Goal: Task Accomplishment & Management: Manage account settings

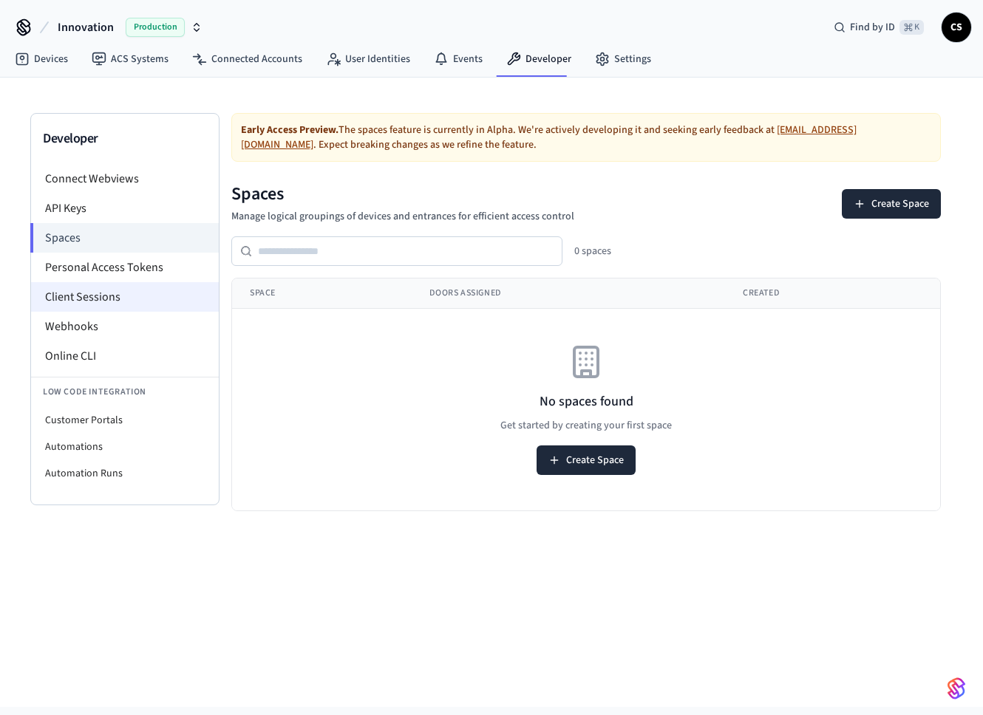
click at [147, 296] on li "Client Sessions" at bounding box center [125, 297] width 188 height 30
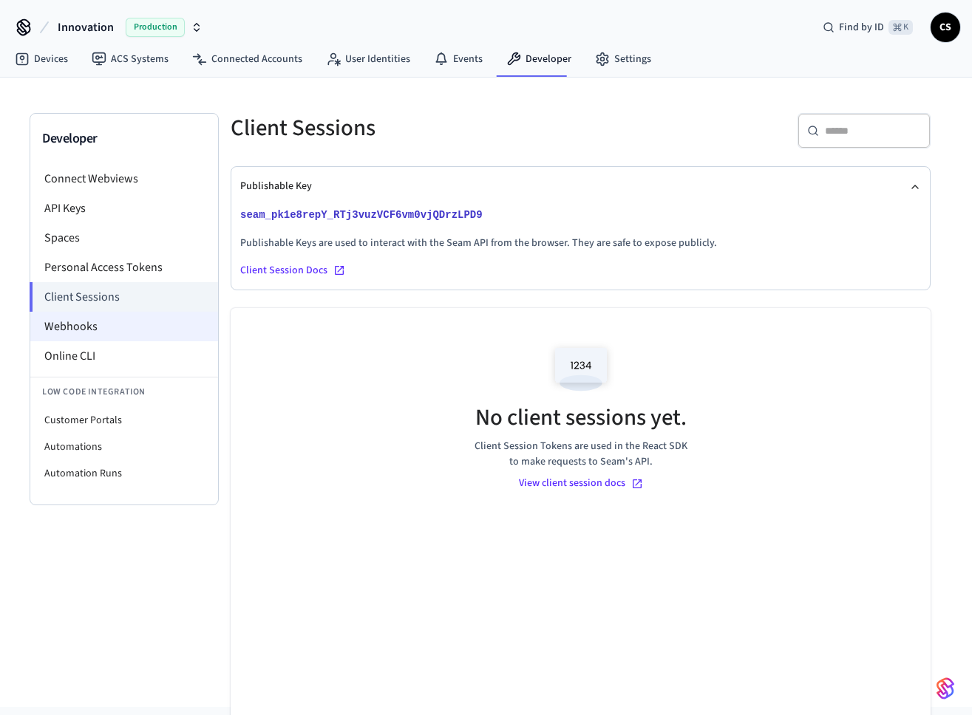
click at [140, 325] on li "Webhooks" at bounding box center [124, 327] width 188 height 30
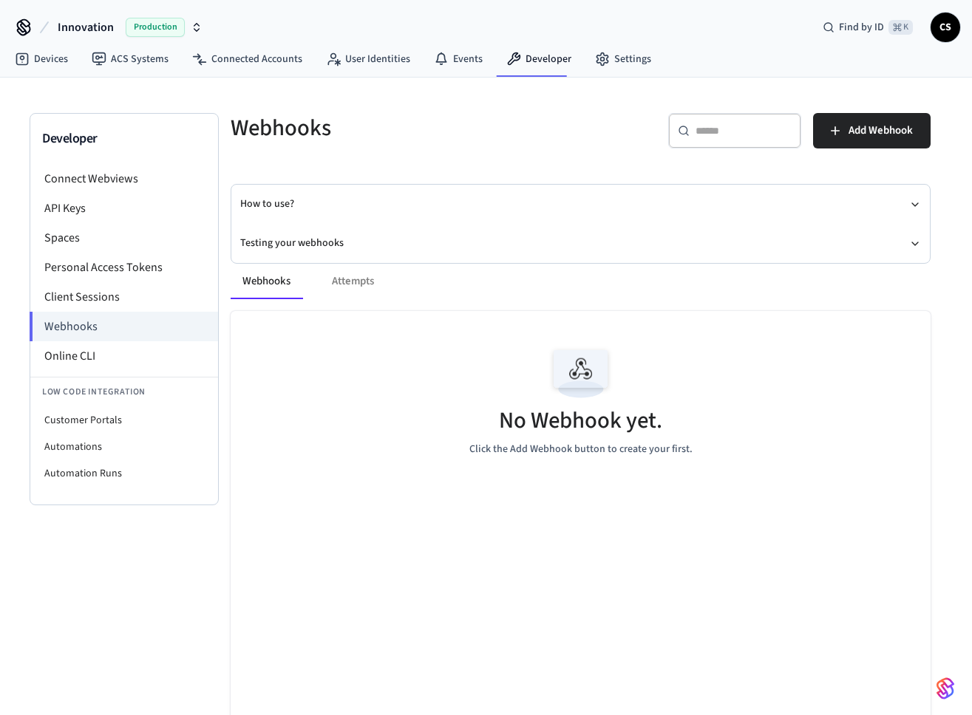
click at [357, 279] on div "Webhooks Attempts" at bounding box center [581, 281] width 700 height 35
click at [892, 126] on span "Add Webhook" at bounding box center [880, 130] width 64 height 19
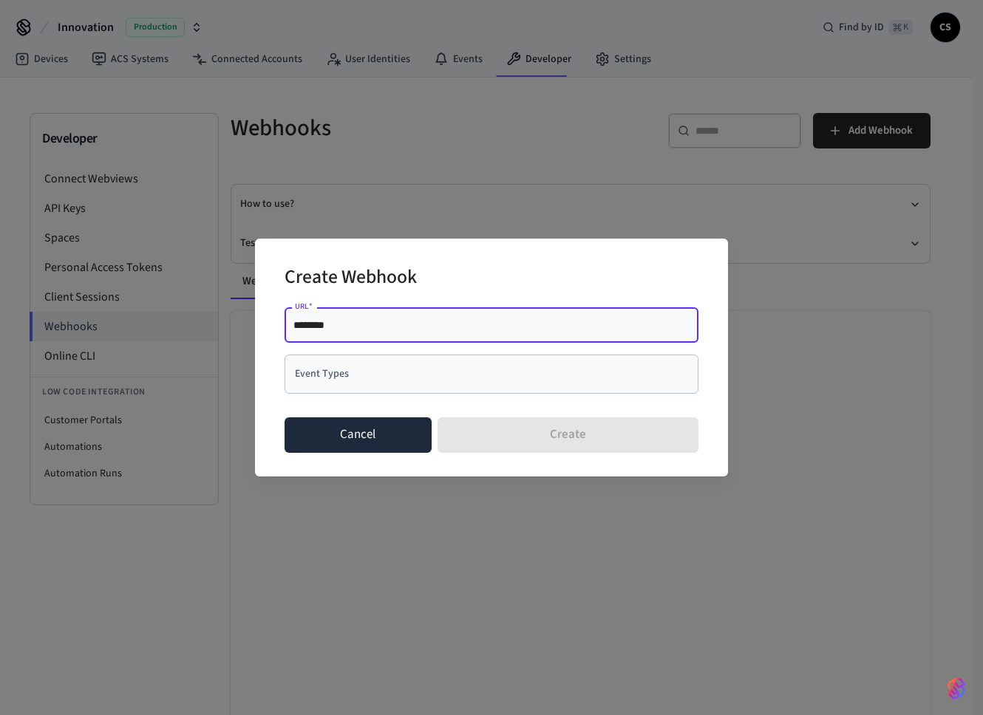
click at [383, 432] on button "Cancel" at bounding box center [358, 435] width 147 height 35
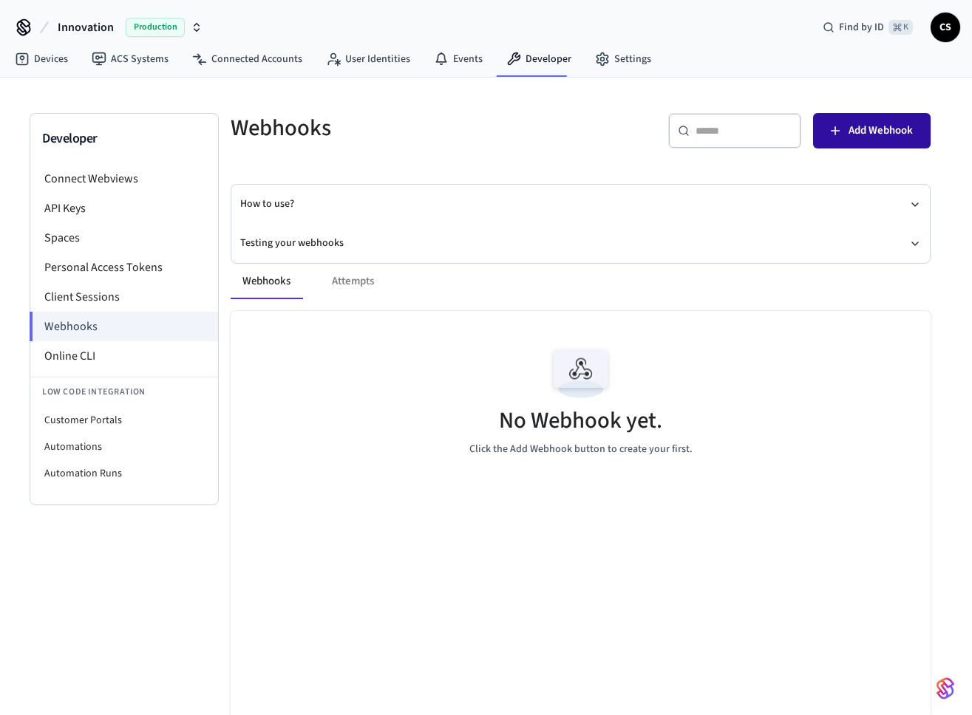
click at [880, 140] on span "Add Webhook" at bounding box center [880, 130] width 64 height 19
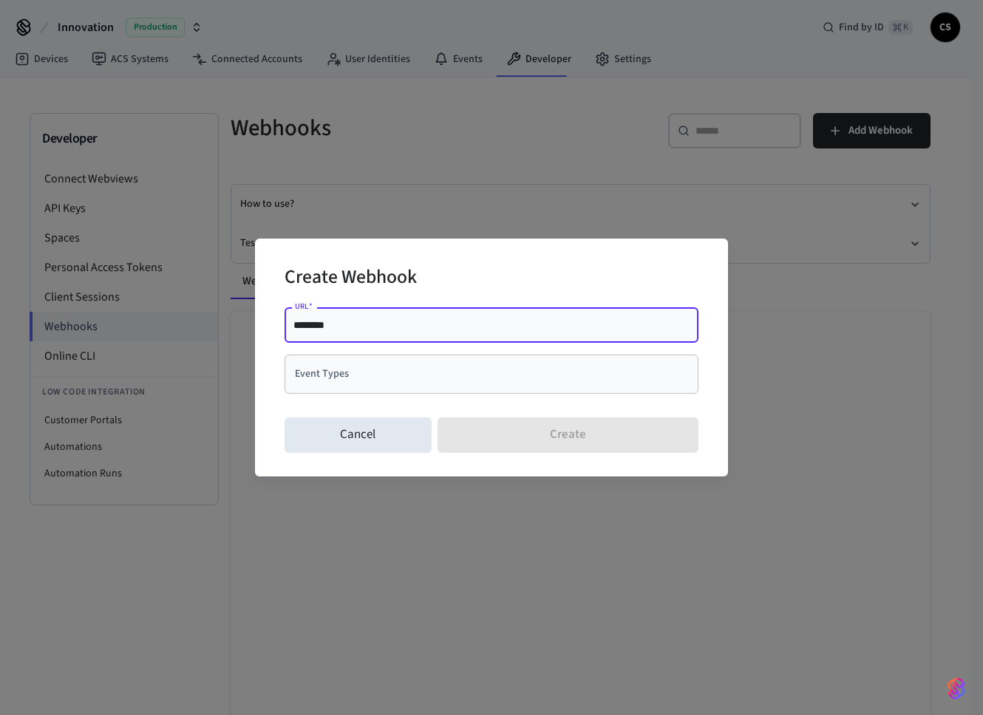
click at [361, 378] on input "Event Types" at bounding box center [480, 374] width 378 height 26
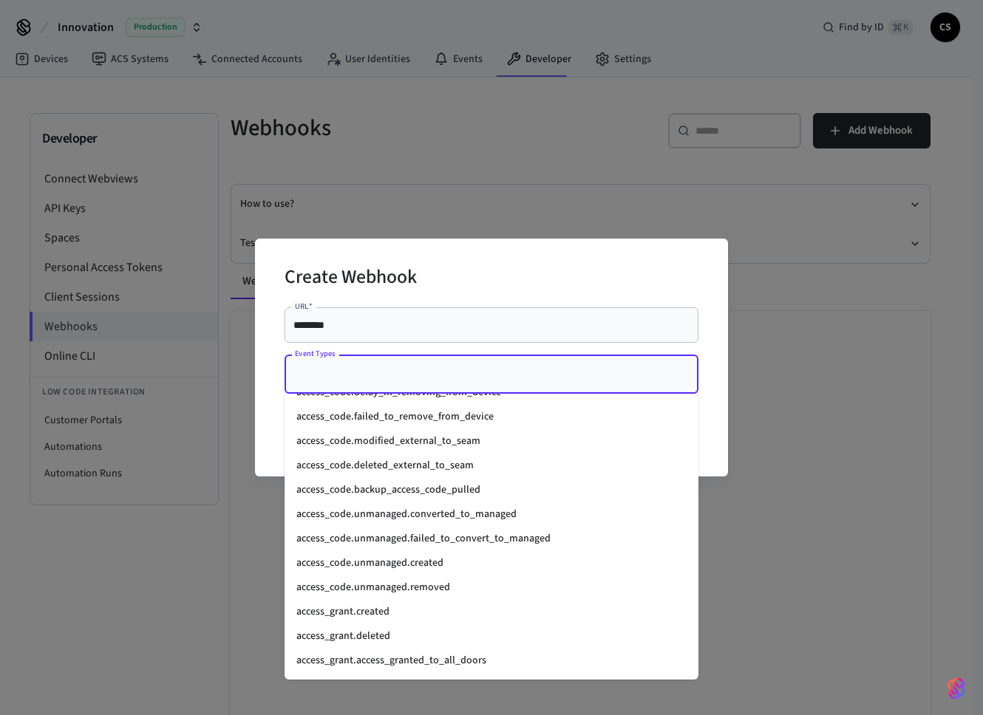
scroll to position [215, 0]
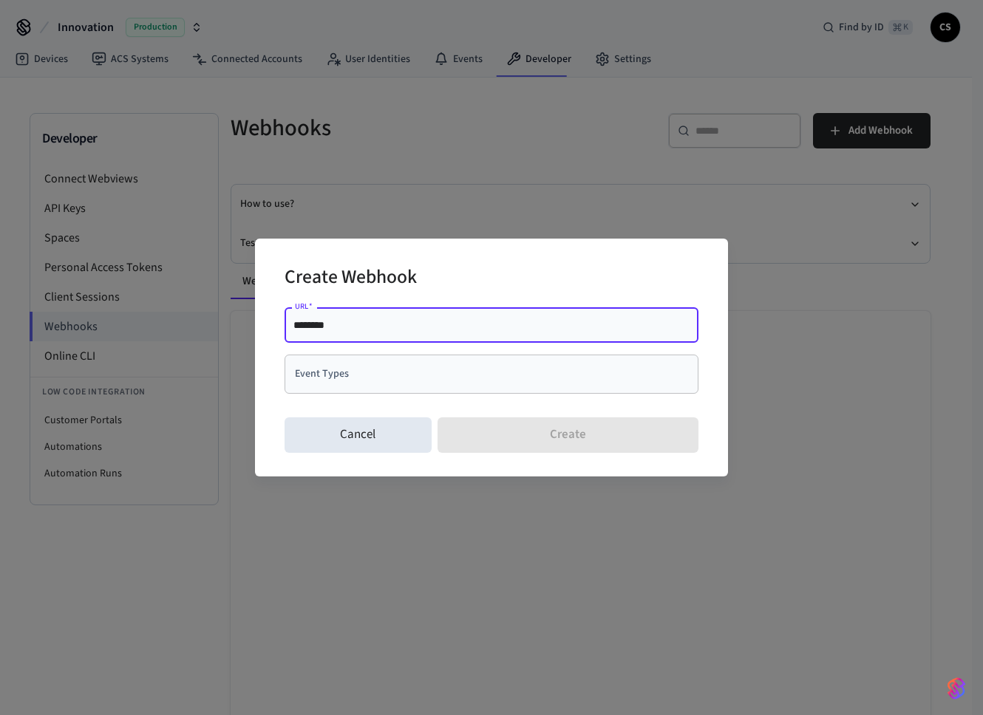
click at [474, 319] on input "********" at bounding box center [491, 325] width 396 height 15
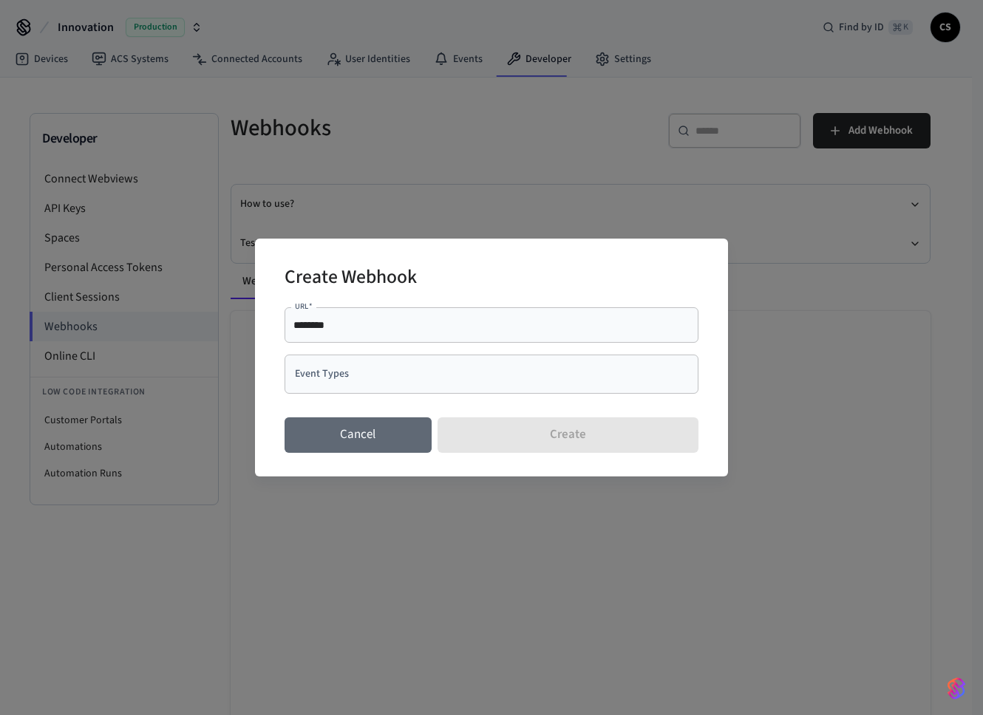
click at [358, 431] on button "Cancel" at bounding box center [358, 435] width 147 height 35
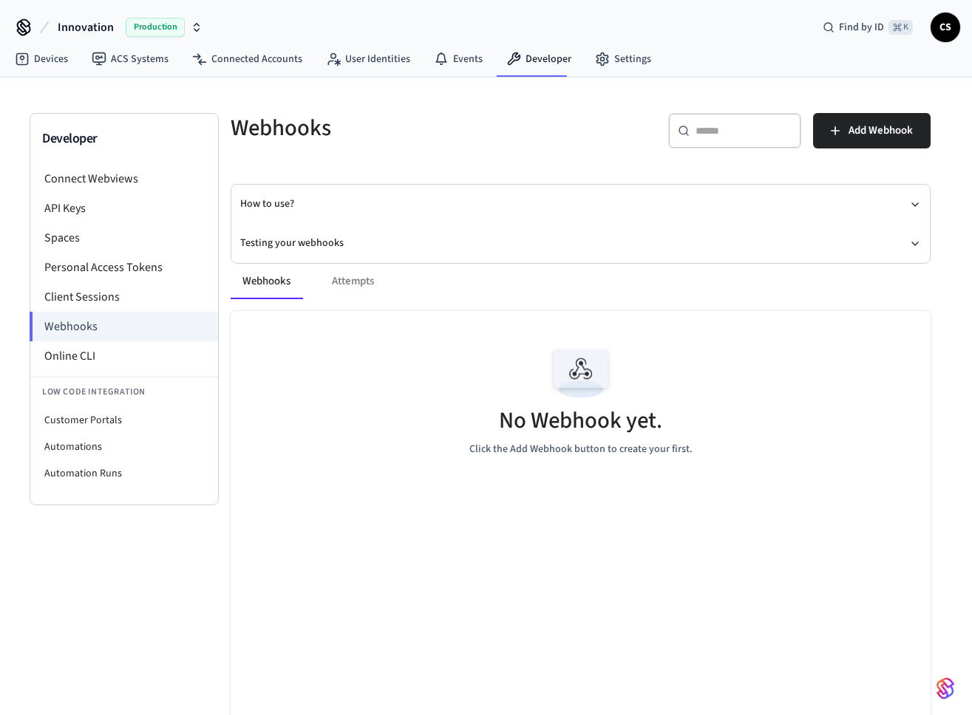
click at [355, 286] on div "Webhooks Attempts" at bounding box center [581, 281] width 700 height 35
click at [355, 273] on div "Webhooks Attempts" at bounding box center [581, 281] width 700 height 35
click at [355, 278] on div "Webhooks Attempts" at bounding box center [581, 281] width 700 height 35
click at [352, 252] on div "Webhooks Attempts No Webhook yet. Click the Add Webhook button to create your f…" at bounding box center [572, 529] width 718 height 566
click at [333, 239] on button "Testing your webhooks" at bounding box center [580, 243] width 681 height 39
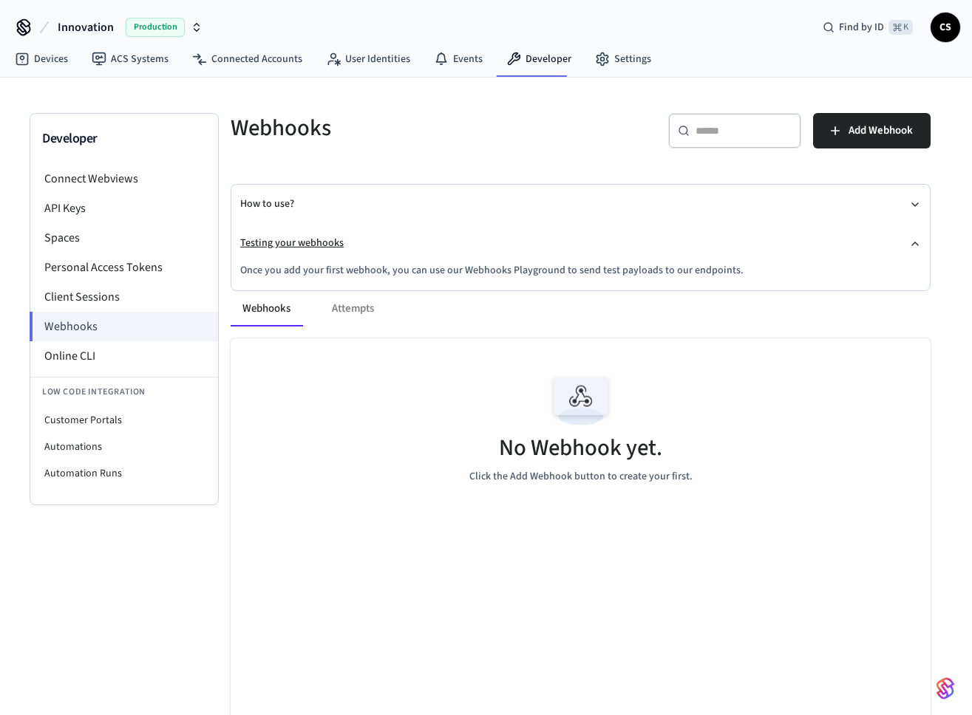
click at [333, 239] on button "Testing your webhooks" at bounding box center [580, 243] width 681 height 39
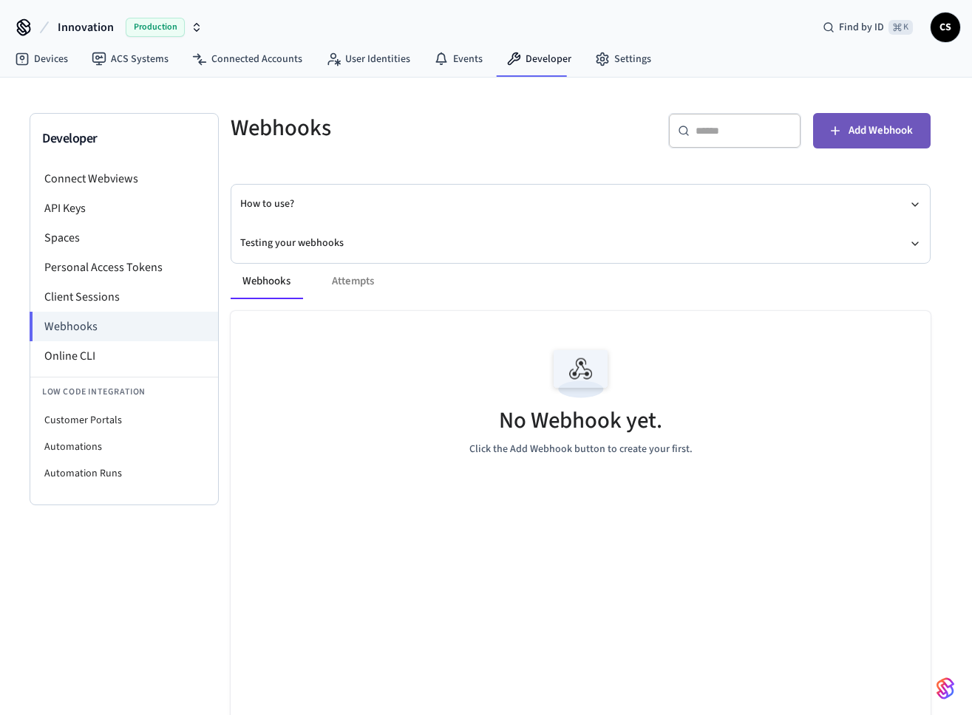
click at [861, 136] on span "Add Webhook" at bounding box center [880, 130] width 64 height 19
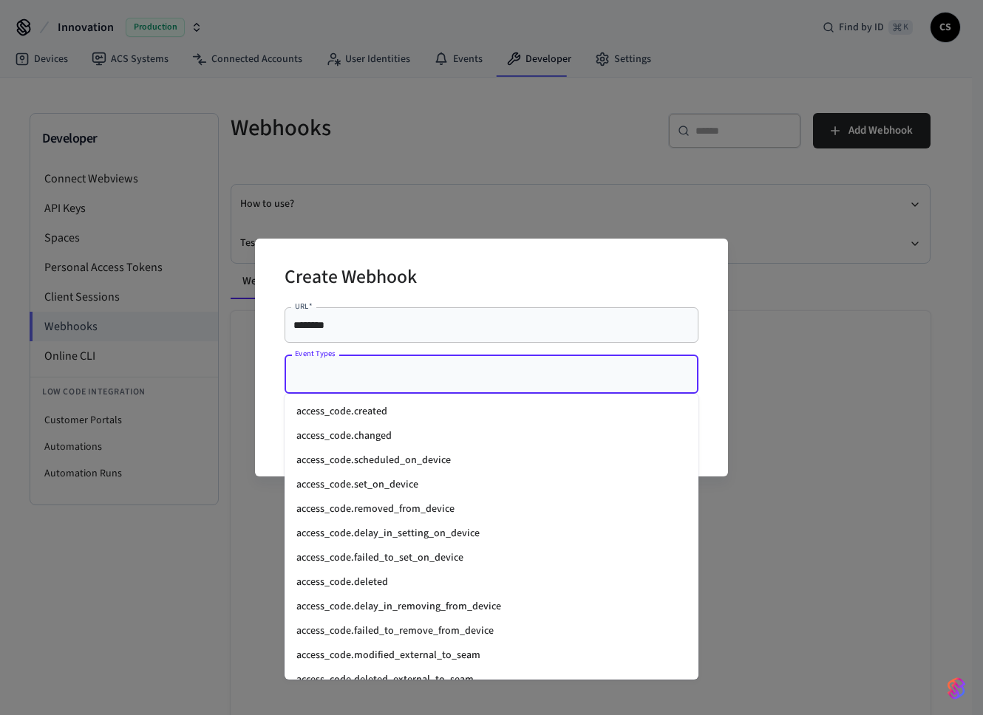
click at [566, 375] on input "Event Types" at bounding box center [480, 374] width 378 height 26
click at [548, 415] on li "access_code.created" at bounding box center [492, 412] width 414 height 24
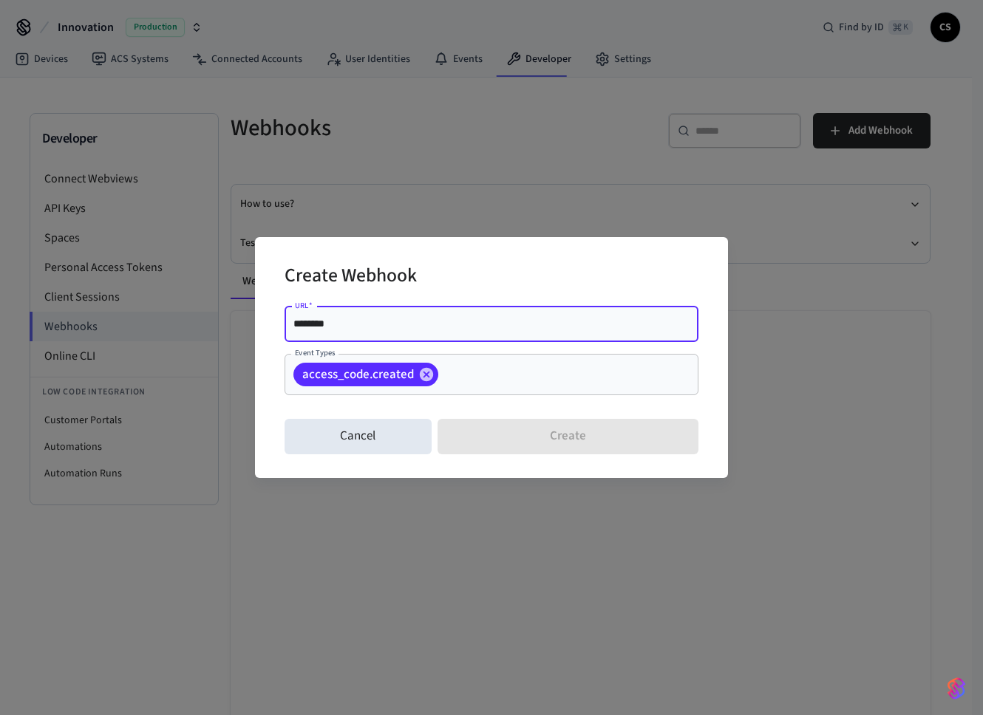
click at [548, 326] on input "********" at bounding box center [491, 324] width 396 height 15
paste input "**********"
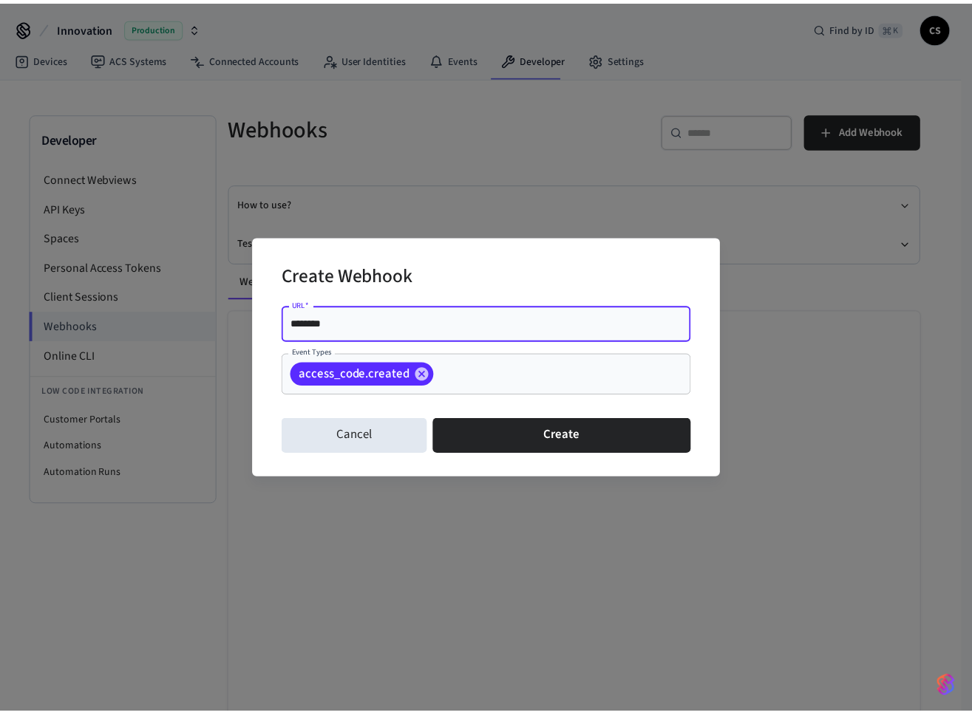
scroll to position [0, 0]
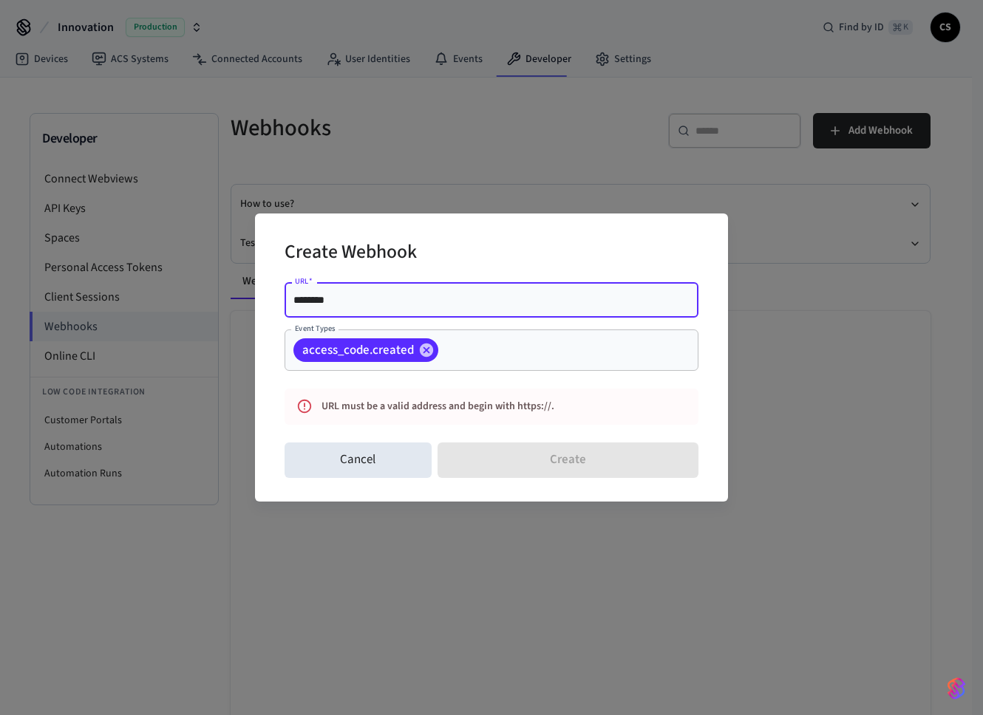
paste input "**********"
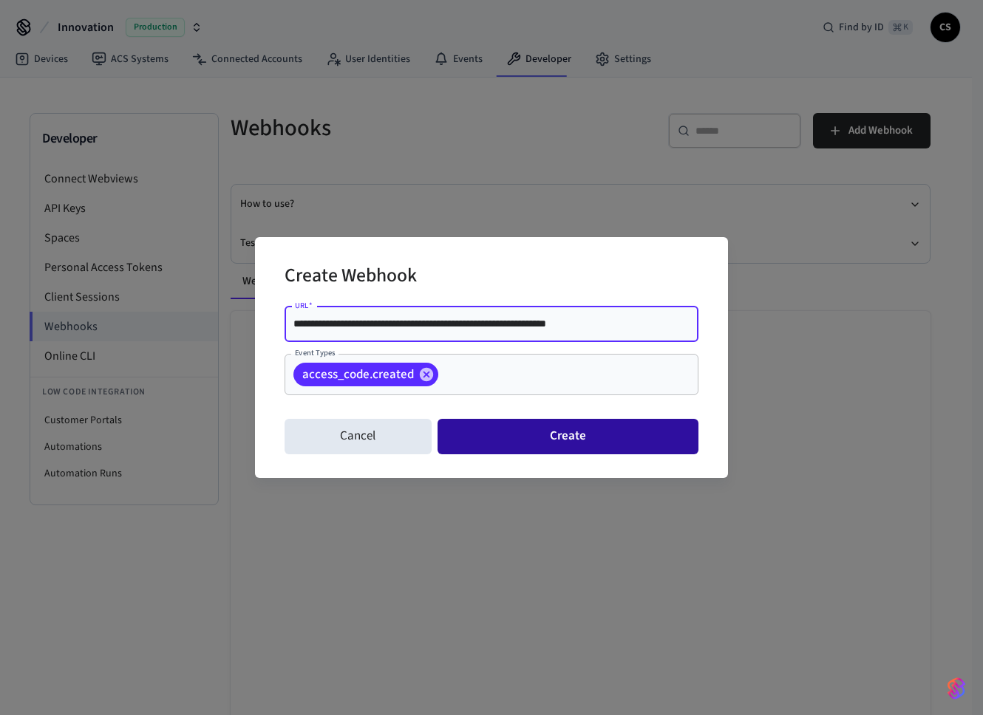
type input "**********"
click at [494, 443] on button "Create" at bounding box center [568, 436] width 261 height 35
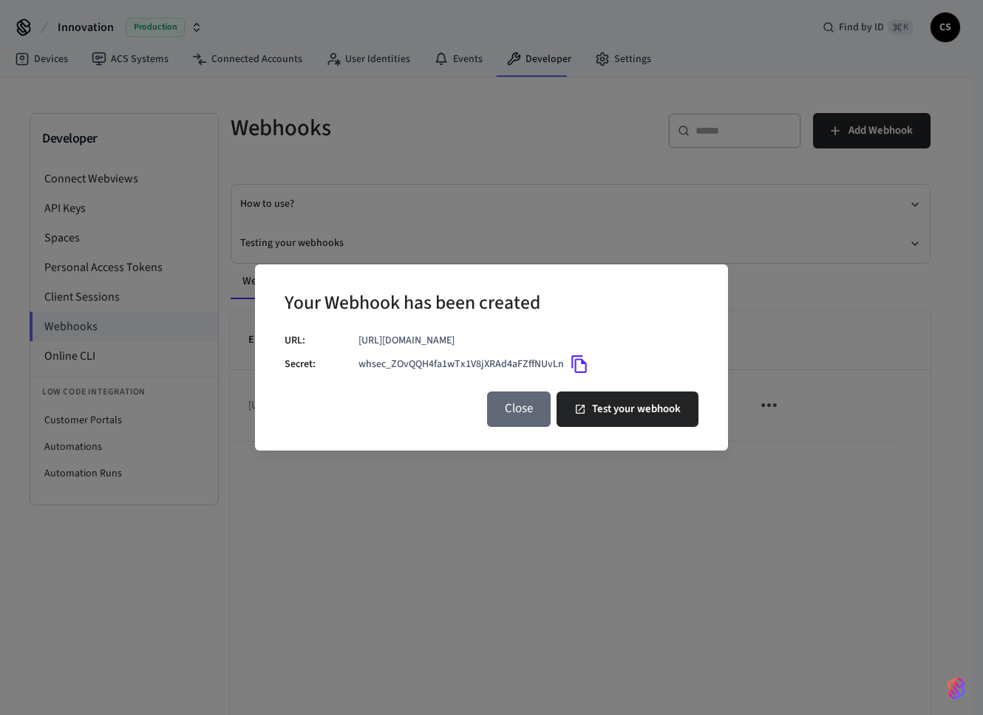
click at [508, 409] on button "Close" at bounding box center [519, 409] width 64 height 35
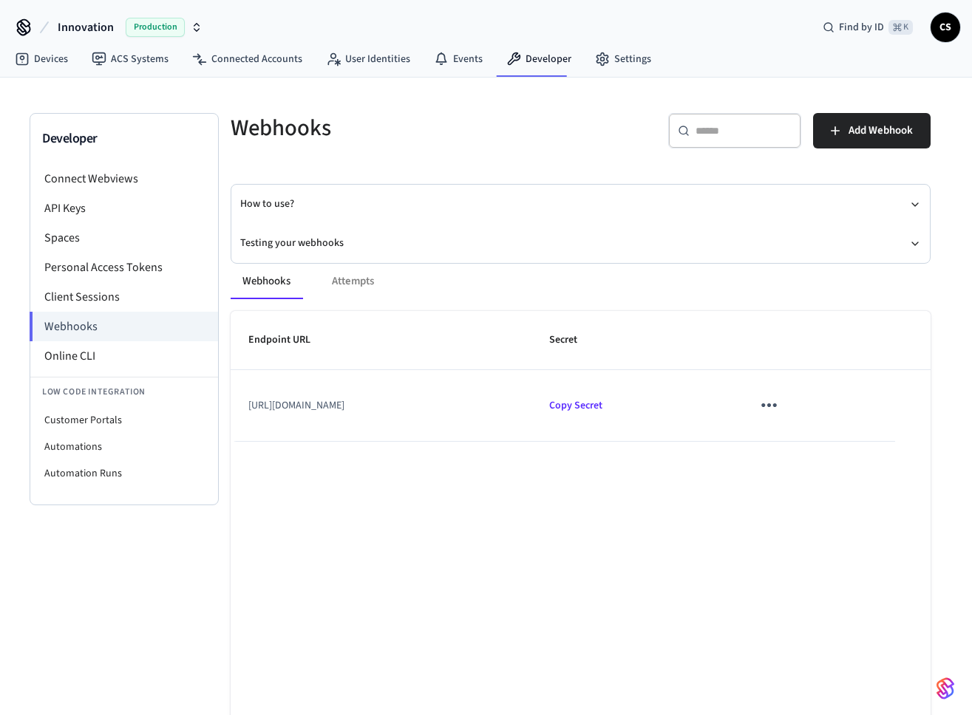
click at [457, 405] on td "[URL][DOMAIN_NAME]" at bounding box center [381, 405] width 301 height 71
click at [777, 404] on icon "sticky table" at bounding box center [769, 406] width 16 height 4
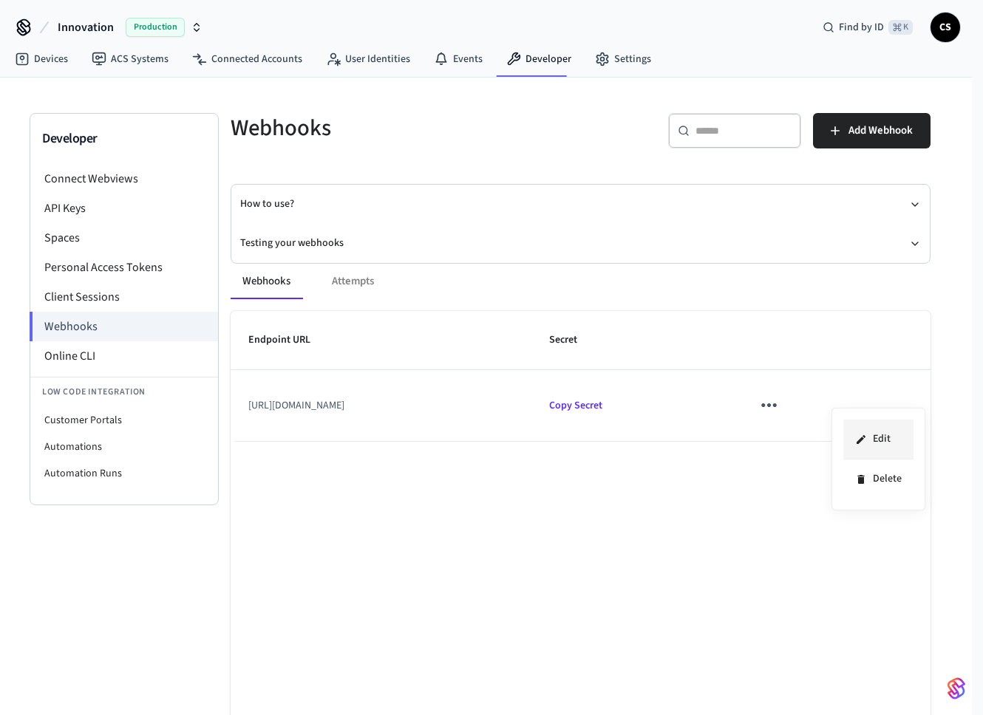
click at [861, 437] on icon at bounding box center [861, 440] width 12 height 12
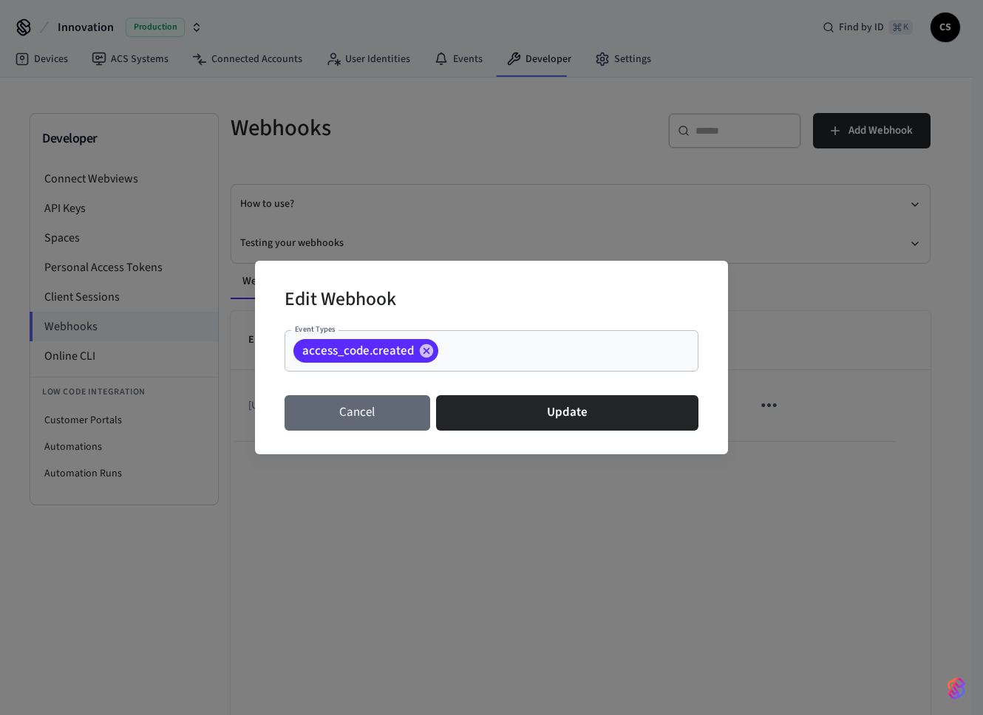
click at [361, 407] on button "Cancel" at bounding box center [358, 412] width 146 height 35
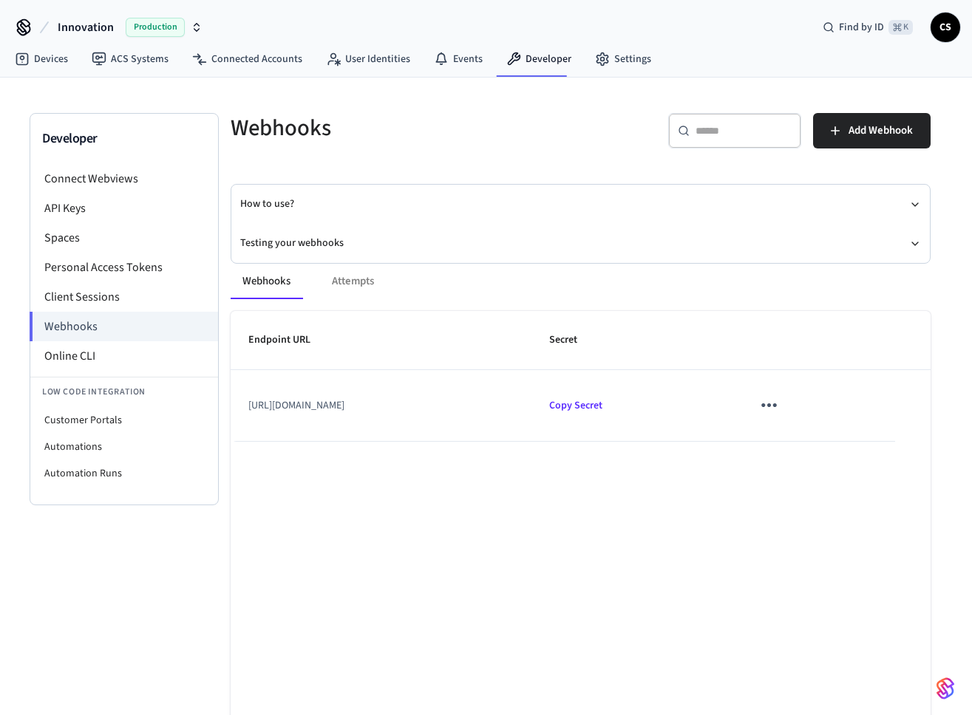
click at [786, 405] on button "sticky table" at bounding box center [769, 405] width 35 height 35
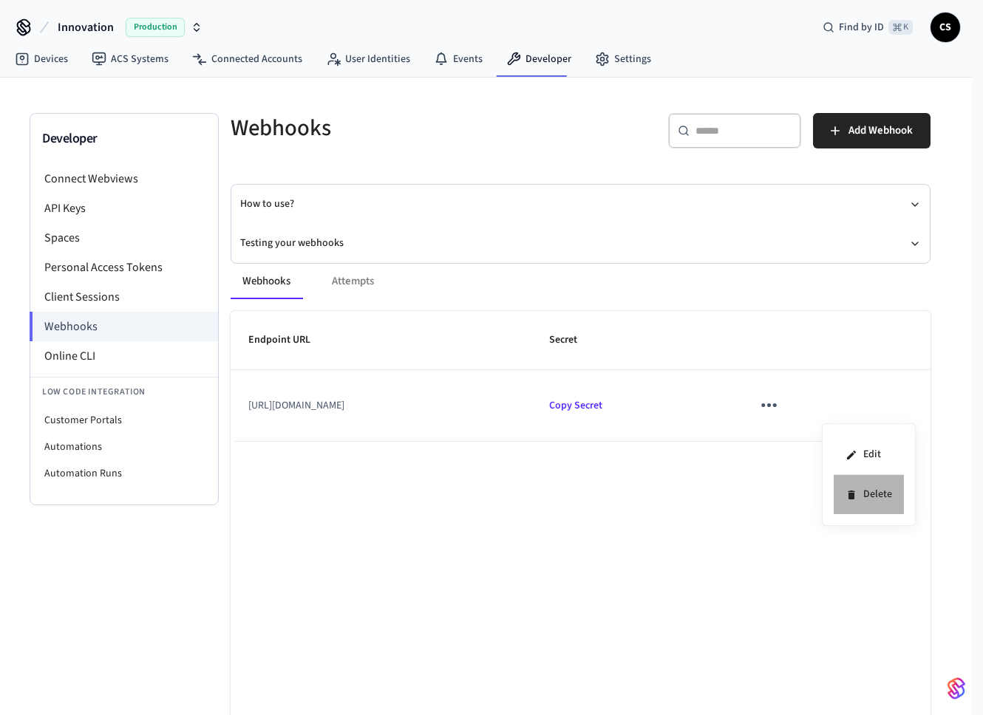
click at [868, 490] on li "Delete" at bounding box center [869, 494] width 70 height 39
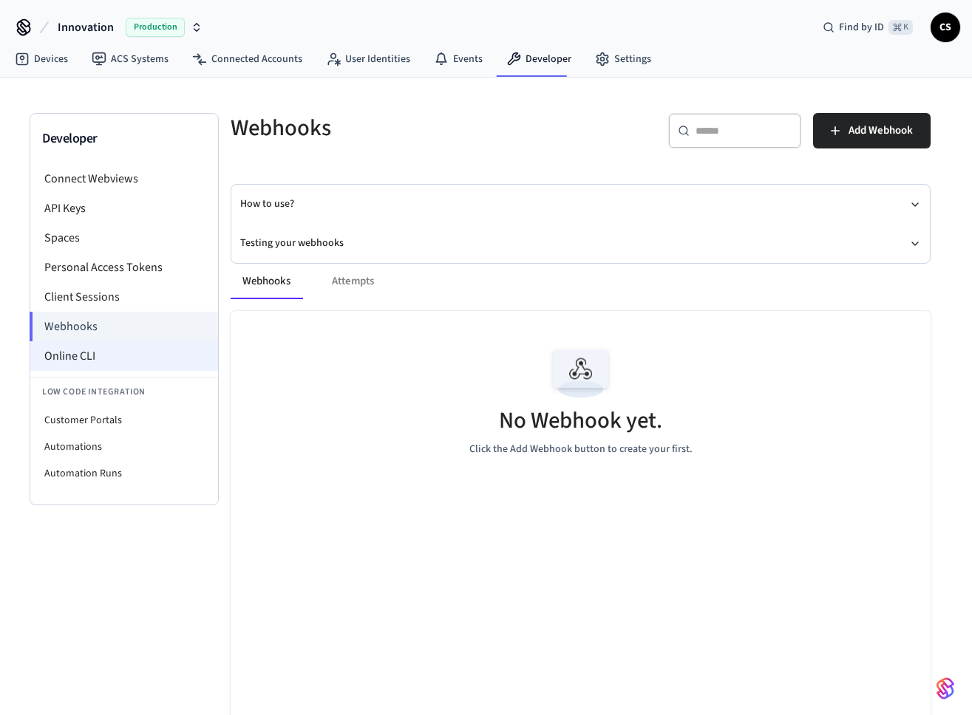
click at [96, 361] on li "Online CLI" at bounding box center [124, 356] width 188 height 30
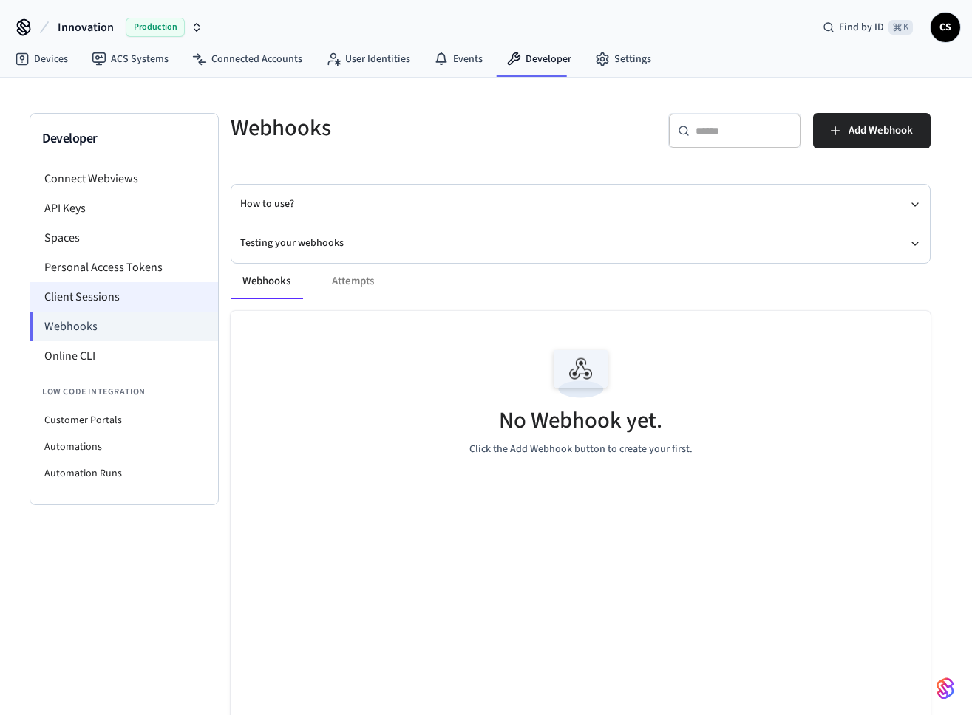
click at [75, 298] on li "Client Sessions" at bounding box center [124, 297] width 188 height 30
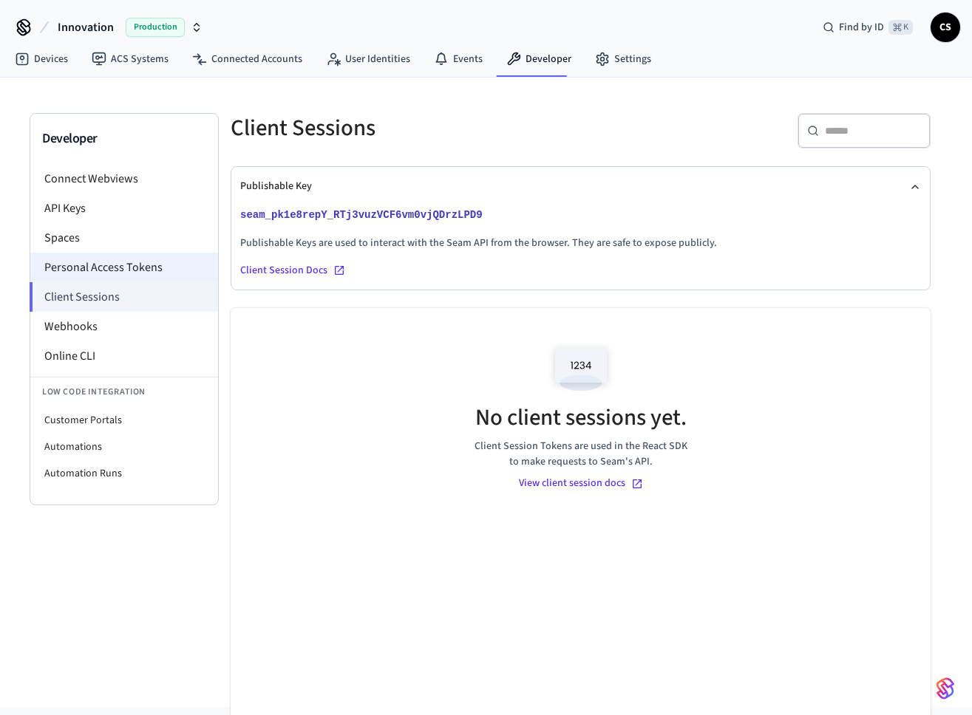
click at [108, 262] on li "Personal Access Tokens" at bounding box center [124, 268] width 188 height 30
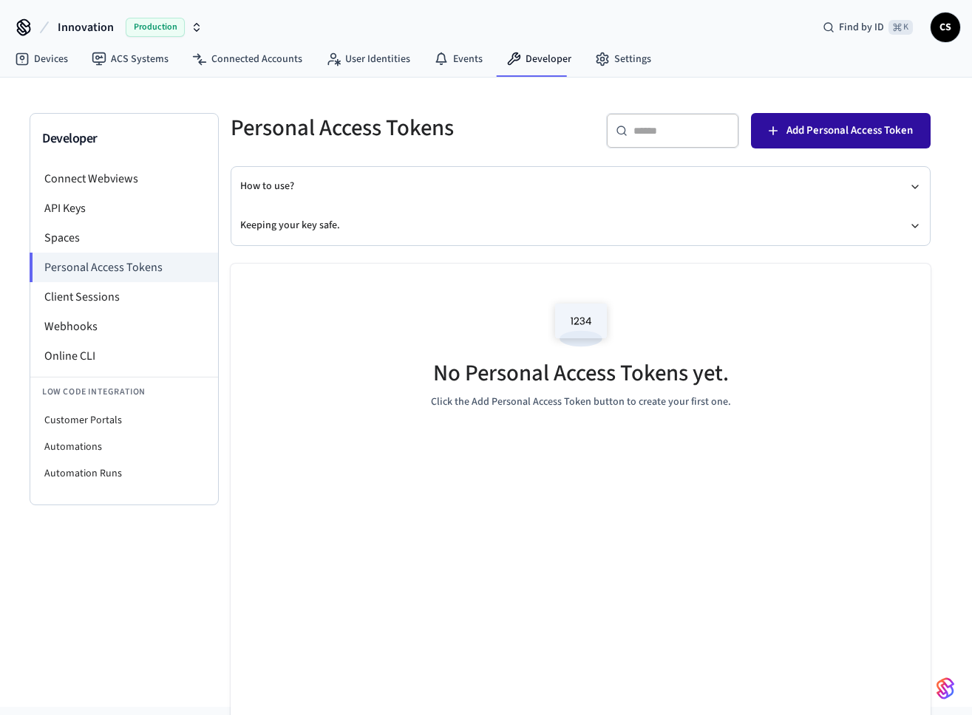
click at [862, 123] on span "Add Personal Access Token" at bounding box center [849, 130] width 126 height 19
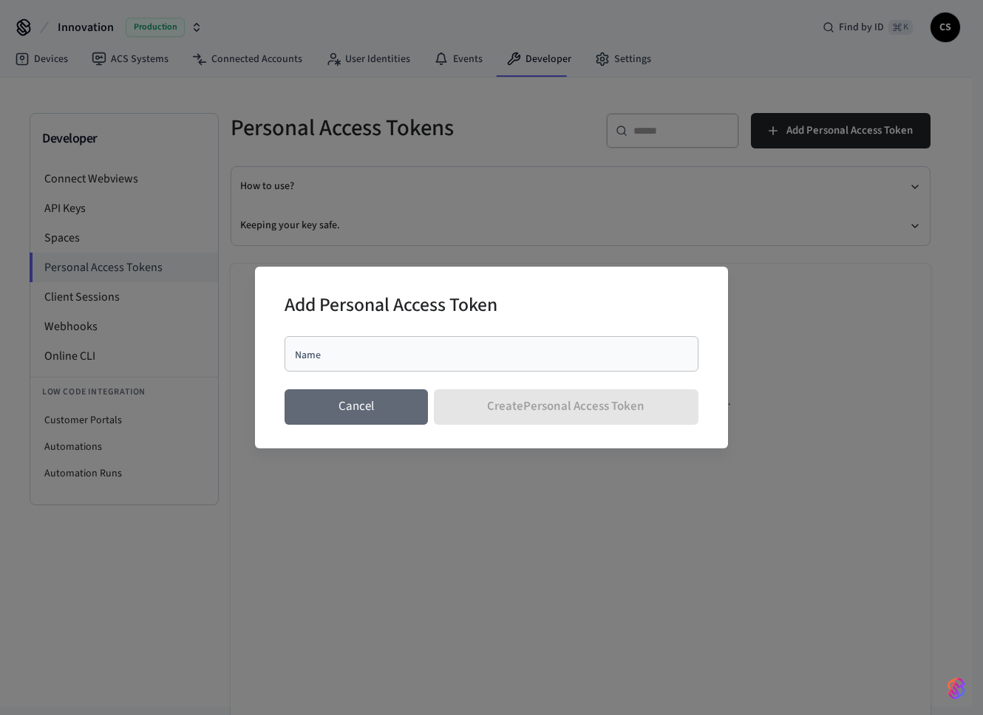
click at [355, 396] on button "Cancel" at bounding box center [356, 406] width 143 height 35
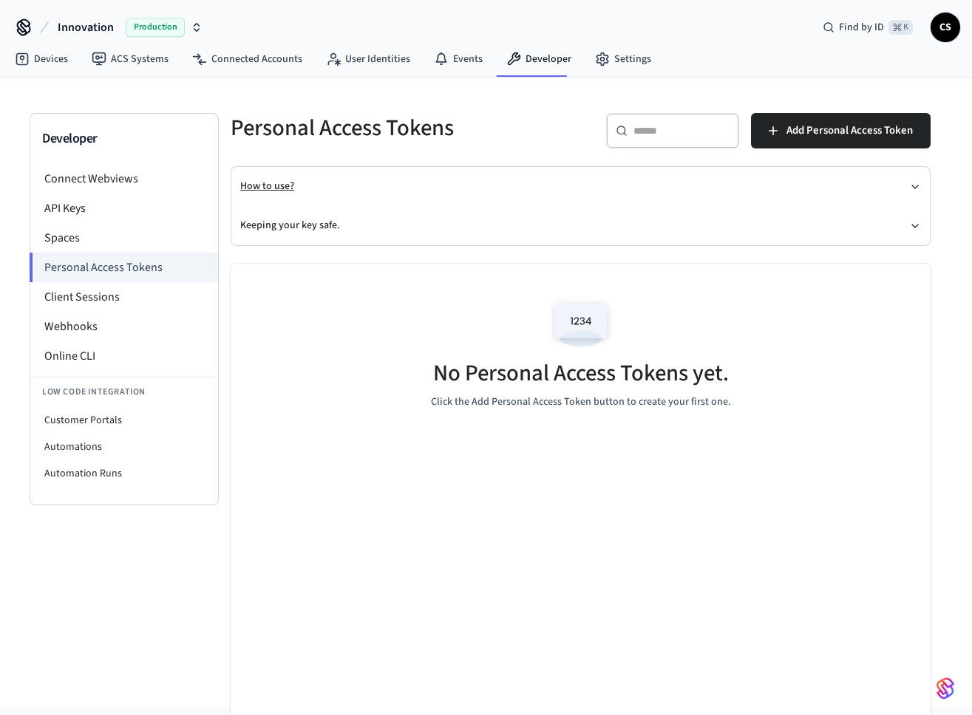
click at [312, 187] on button "How to use?" at bounding box center [580, 186] width 681 height 39
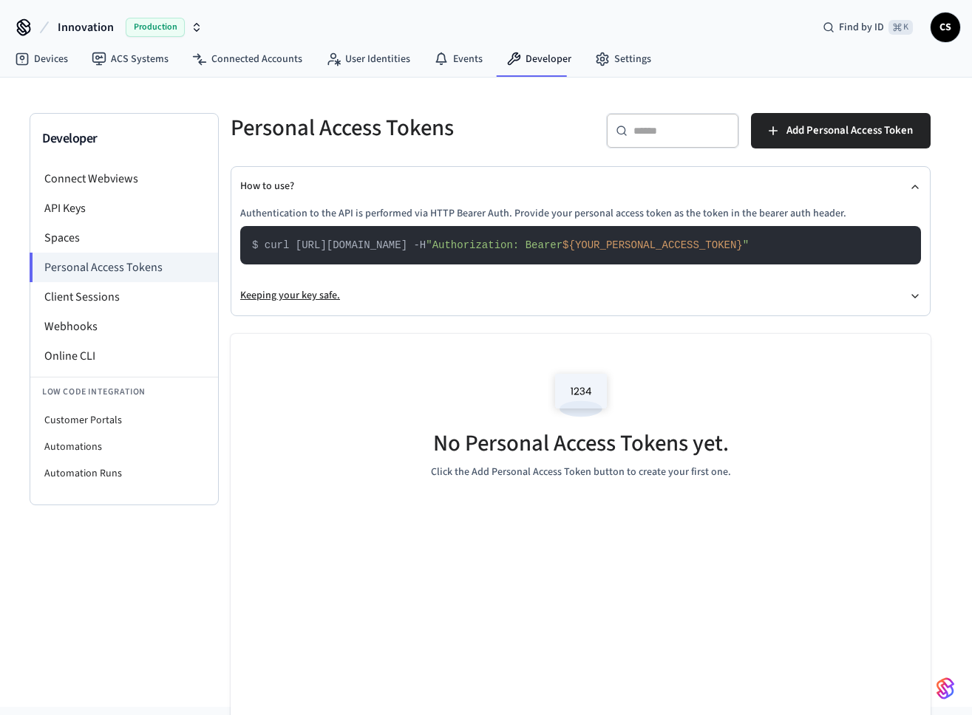
click at [321, 277] on button "Keeping your key safe." at bounding box center [580, 295] width 681 height 39
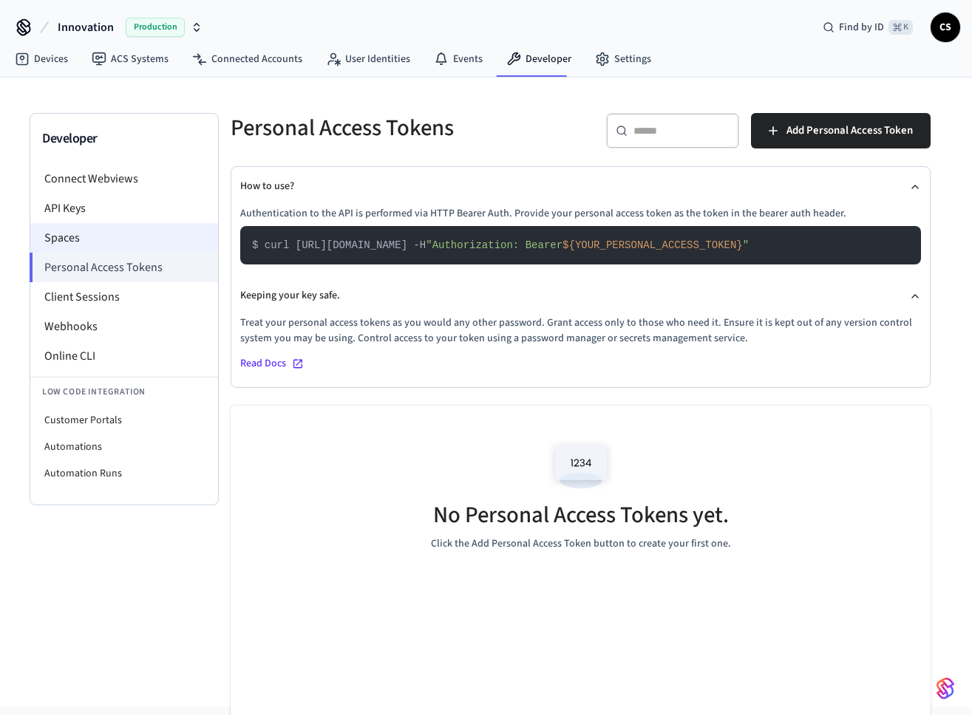
click at [157, 237] on li "Spaces" at bounding box center [124, 238] width 188 height 30
click at [90, 234] on li "Spaces" at bounding box center [124, 238] width 188 height 30
click at [44, 232] on li "Spaces" at bounding box center [124, 238] width 188 height 30
click at [55, 234] on li "Spaces" at bounding box center [124, 238] width 188 height 30
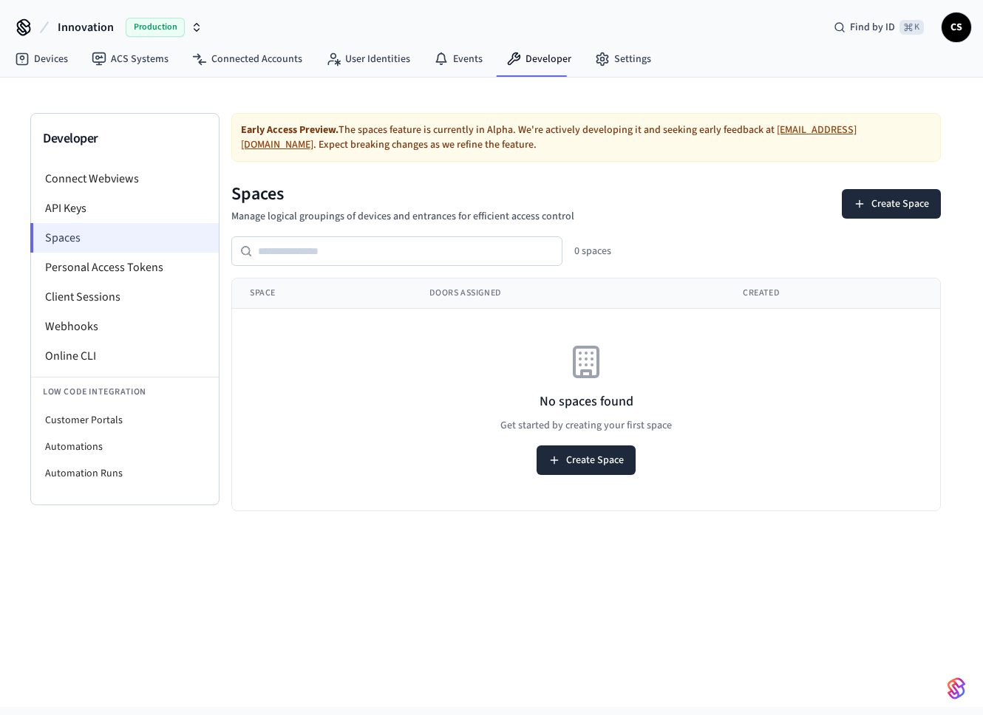
click at [62, 241] on li "Spaces" at bounding box center [124, 238] width 188 height 30
click at [885, 200] on button "Create Space" at bounding box center [891, 204] width 99 height 30
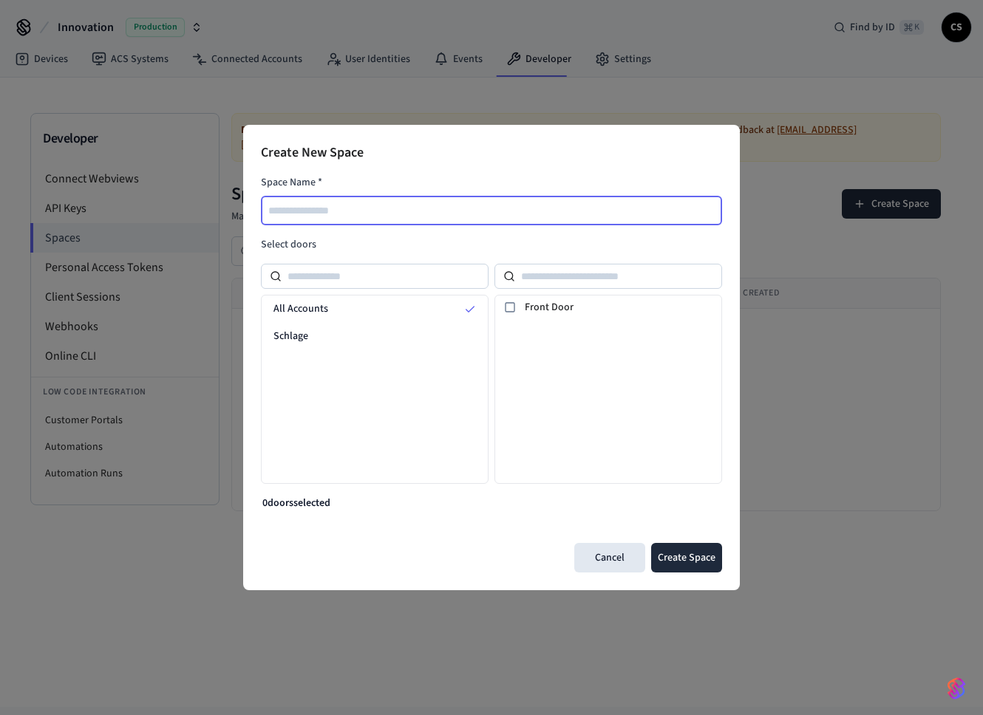
click at [338, 216] on input "text" at bounding box center [492, 211] width 460 height 18
type input "*****"
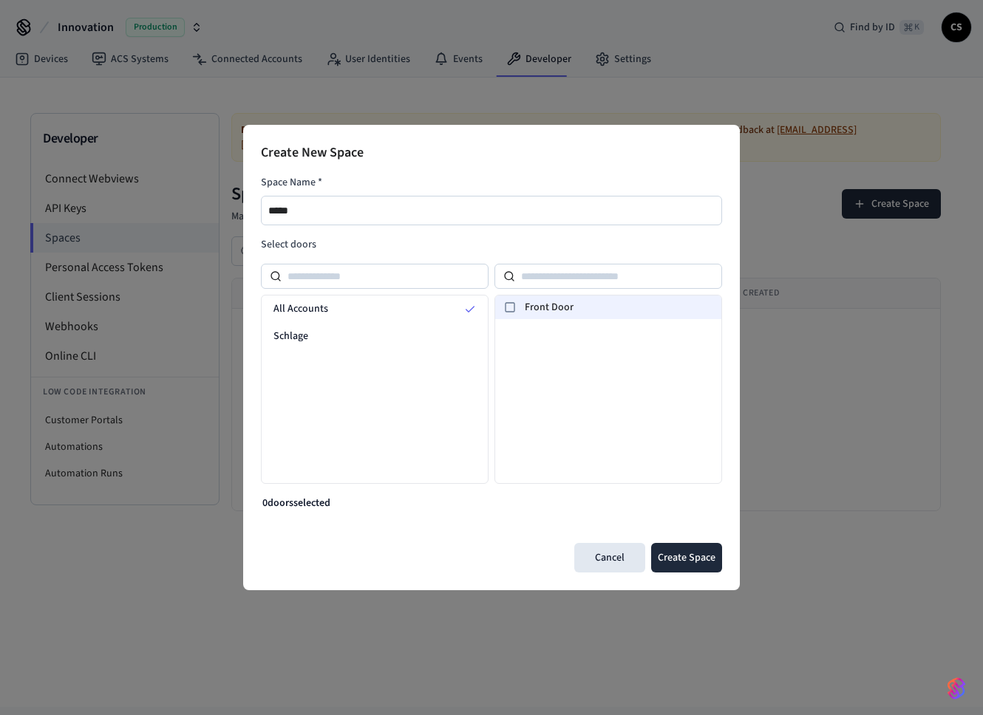
click at [510, 307] on icon at bounding box center [510, 308] width 12 height 12
click at [696, 561] on button "Create Space" at bounding box center [686, 558] width 71 height 30
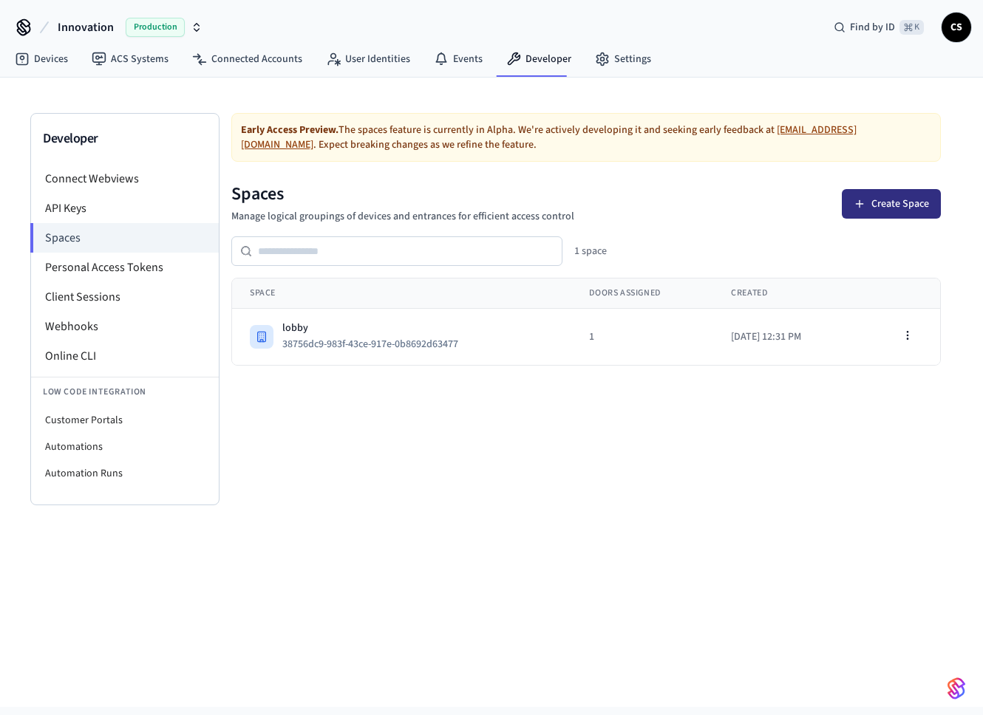
click at [891, 207] on button "Create Space" at bounding box center [891, 204] width 99 height 30
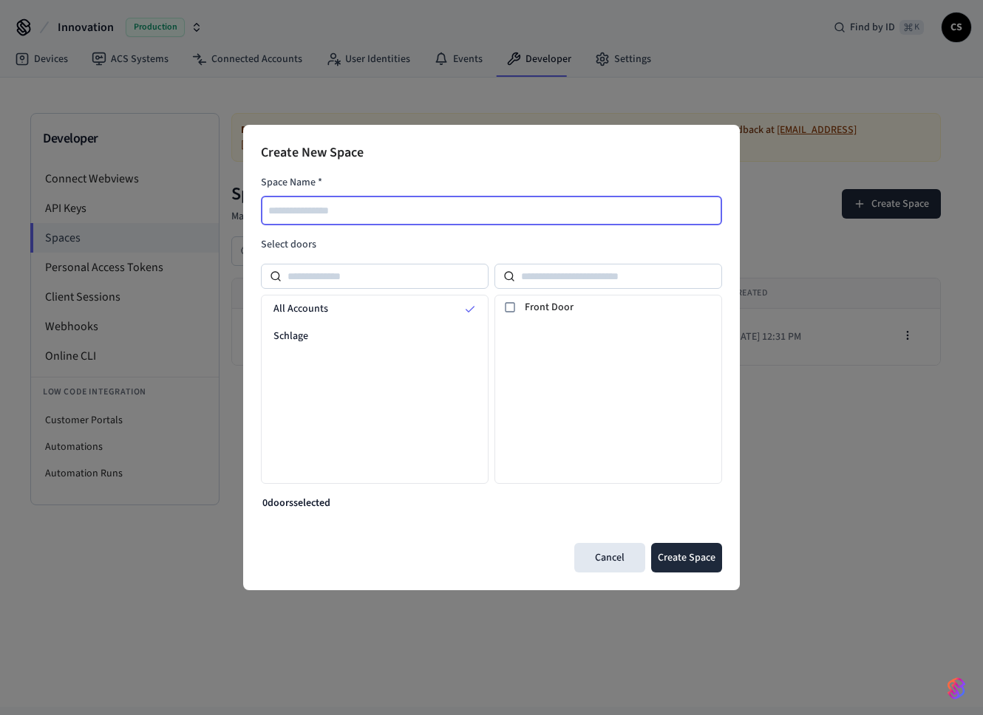
click at [315, 205] on input "text" at bounding box center [492, 211] width 460 height 18
type input "********"
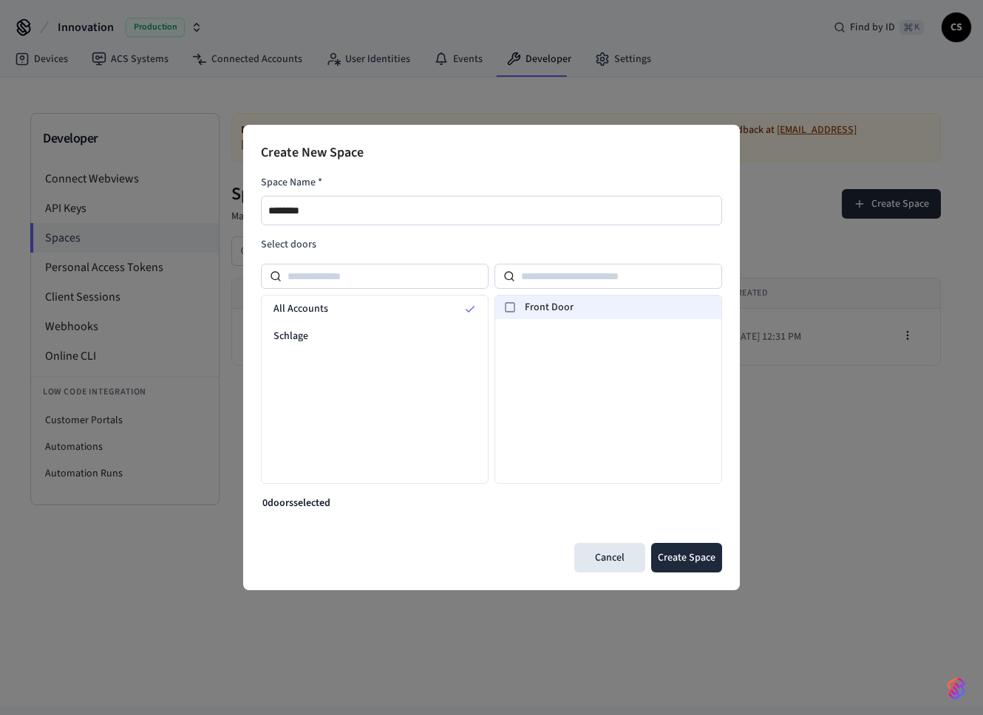
click at [509, 307] on icon at bounding box center [510, 308] width 12 height 12
click at [668, 552] on button "Create Space" at bounding box center [686, 558] width 71 height 30
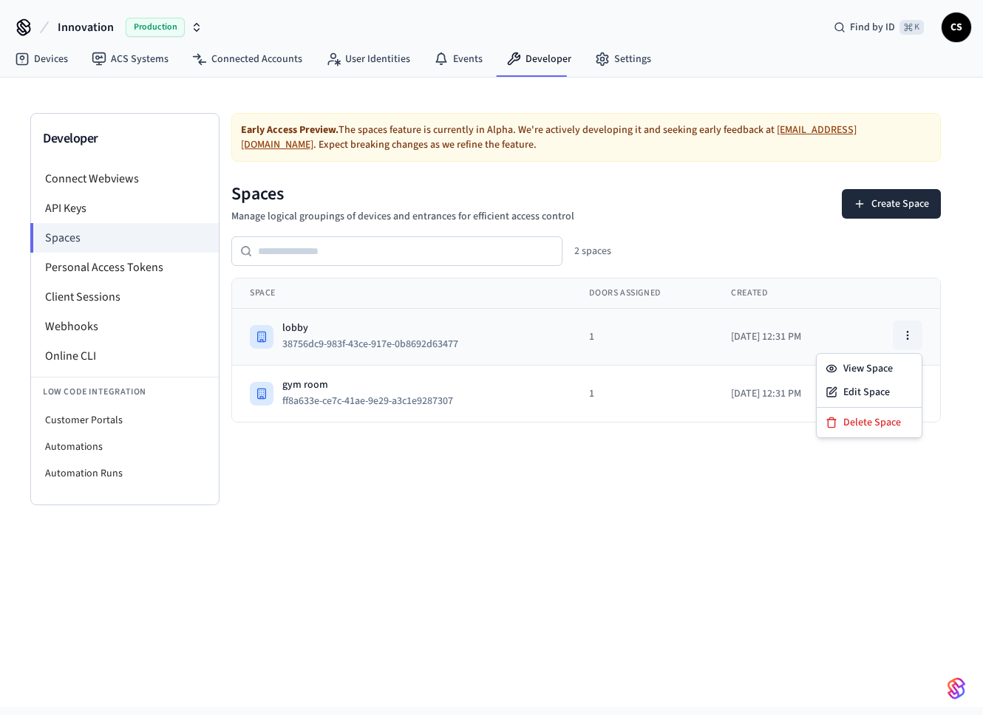
click at [916, 336] on button "button" at bounding box center [908, 336] width 30 height 30
click at [897, 366] on div "View Space" at bounding box center [869, 369] width 99 height 24
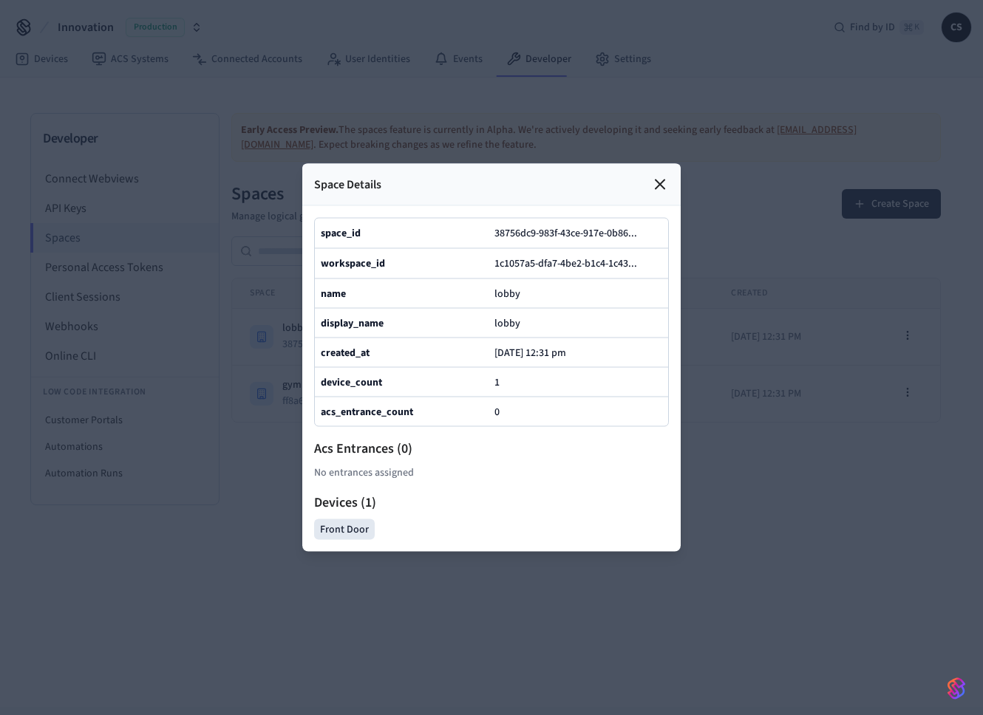
click at [664, 176] on icon at bounding box center [660, 185] width 18 height 18
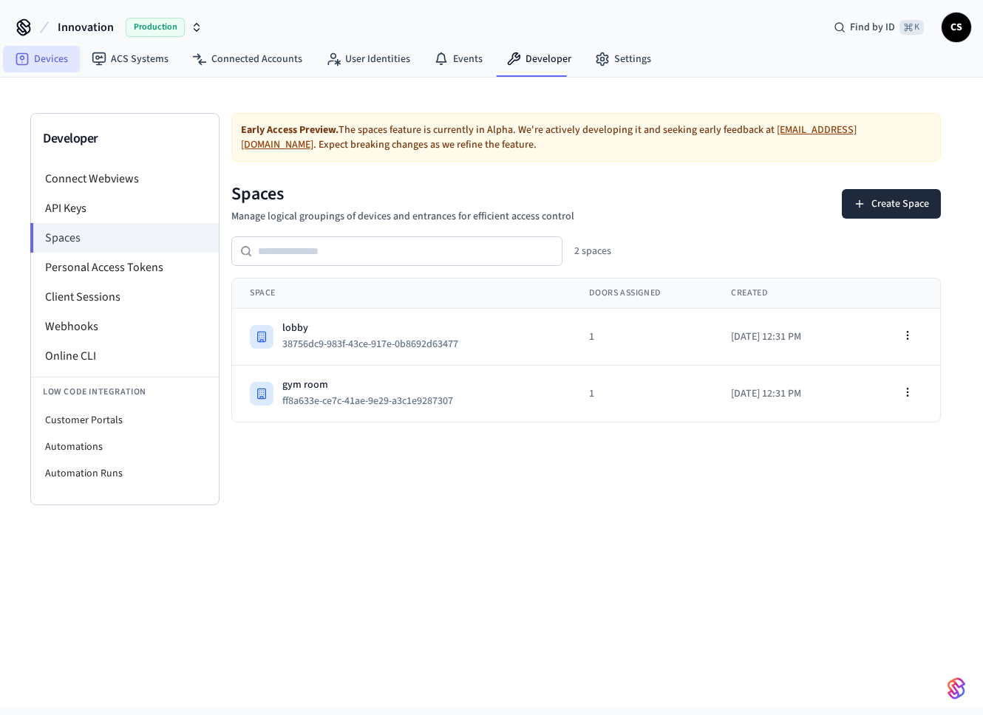
click at [66, 59] on link "Devices" at bounding box center [41, 59] width 77 height 27
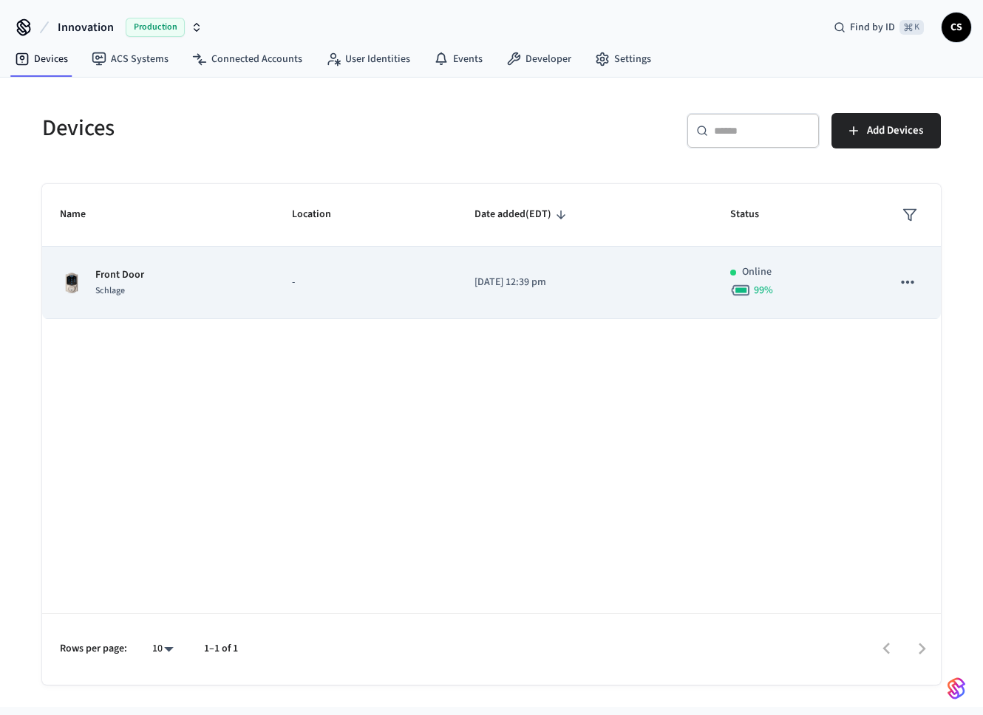
click at [126, 271] on p "Front Door" at bounding box center [119, 276] width 49 height 16
click at [89, 287] on div "Front Door Schlage" at bounding box center [158, 283] width 197 height 31
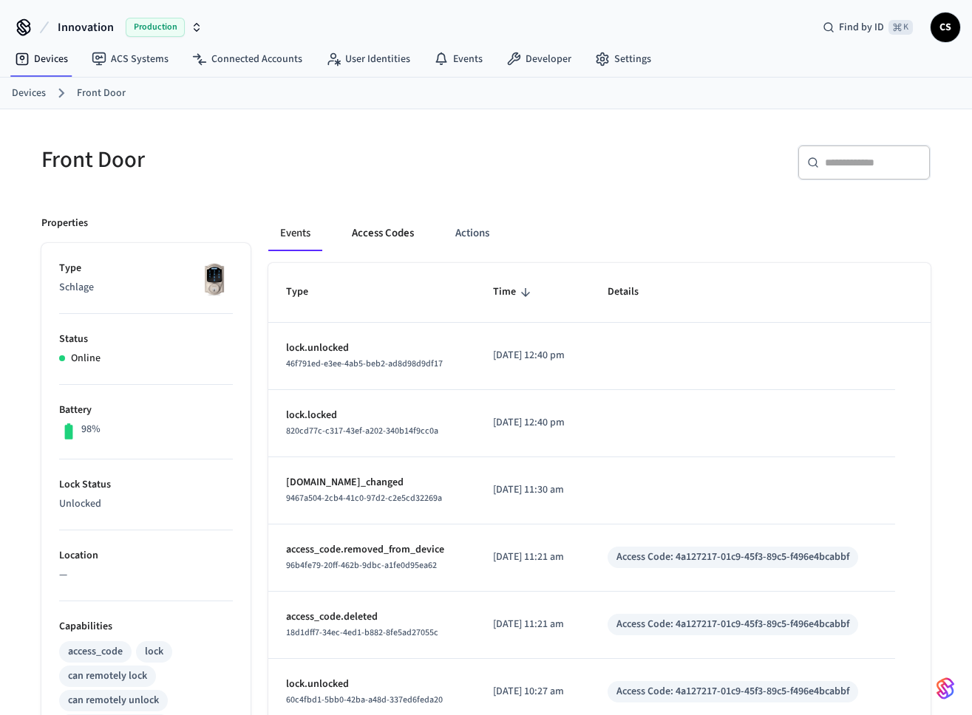
click at [376, 242] on button "Access Codes" at bounding box center [383, 233] width 86 height 35
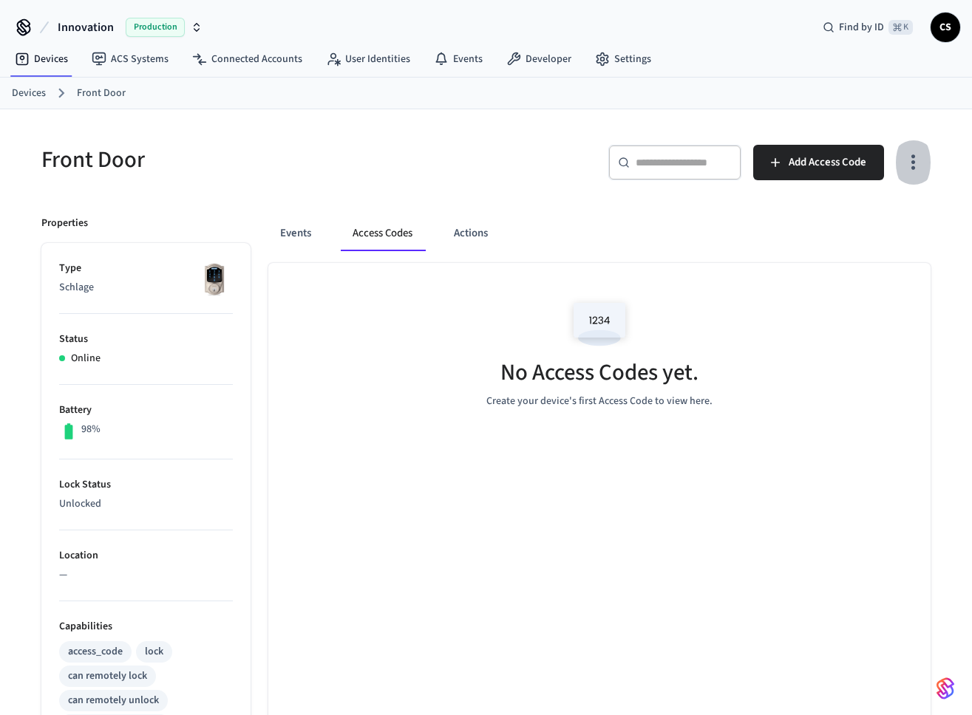
click at [911, 159] on icon "button" at bounding box center [913, 162] width 23 height 23
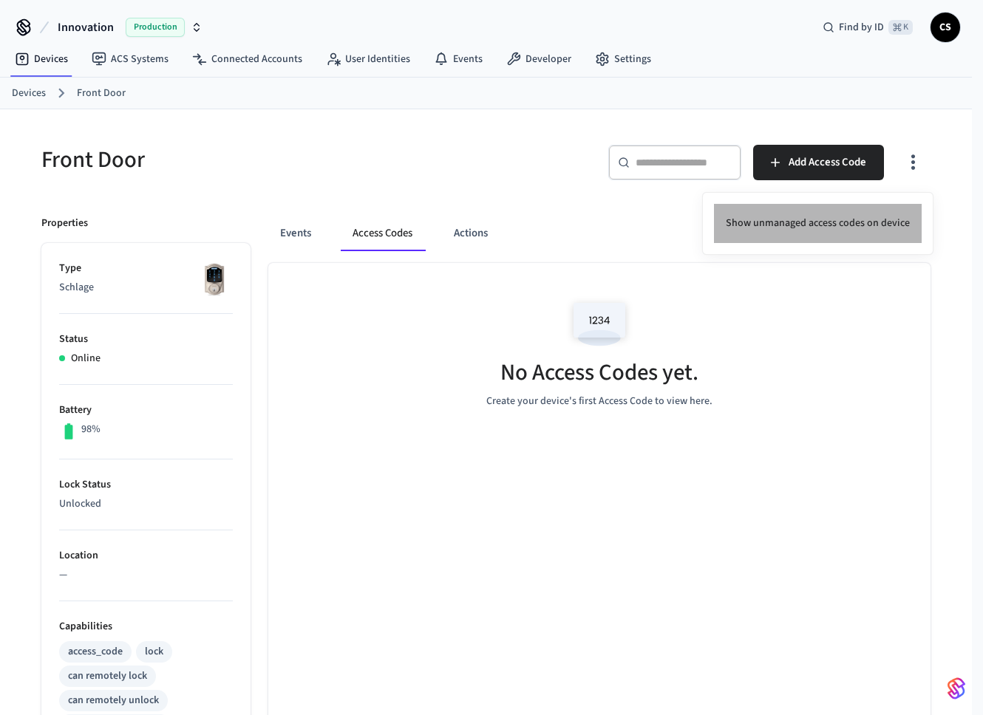
click at [854, 229] on li "Show unmanaged access codes on device" at bounding box center [818, 223] width 208 height 39
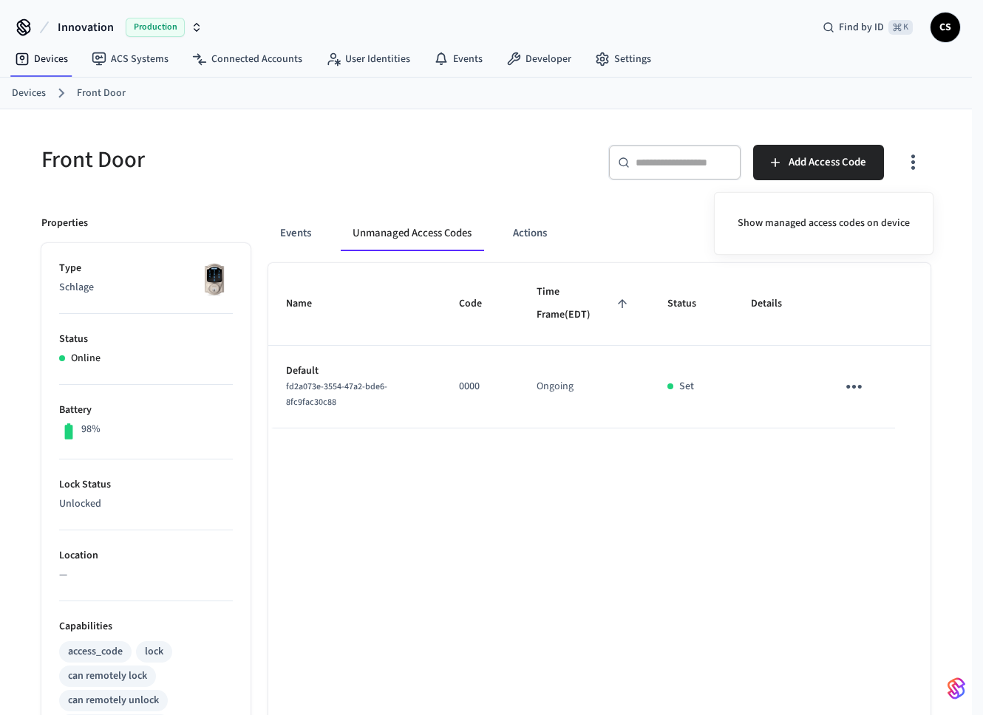
click at [529, 565] on div at bounding box center [491, 357] width 983 height 715
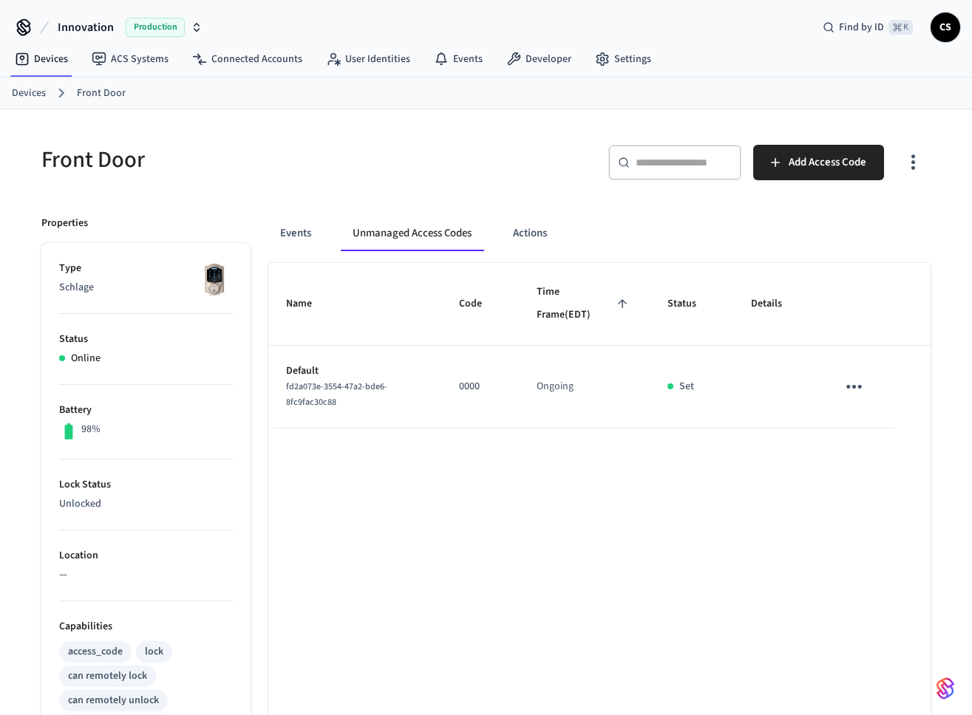
click at [904, 158] on icon "button" at bounding box center [913, 162] width 23 height 23
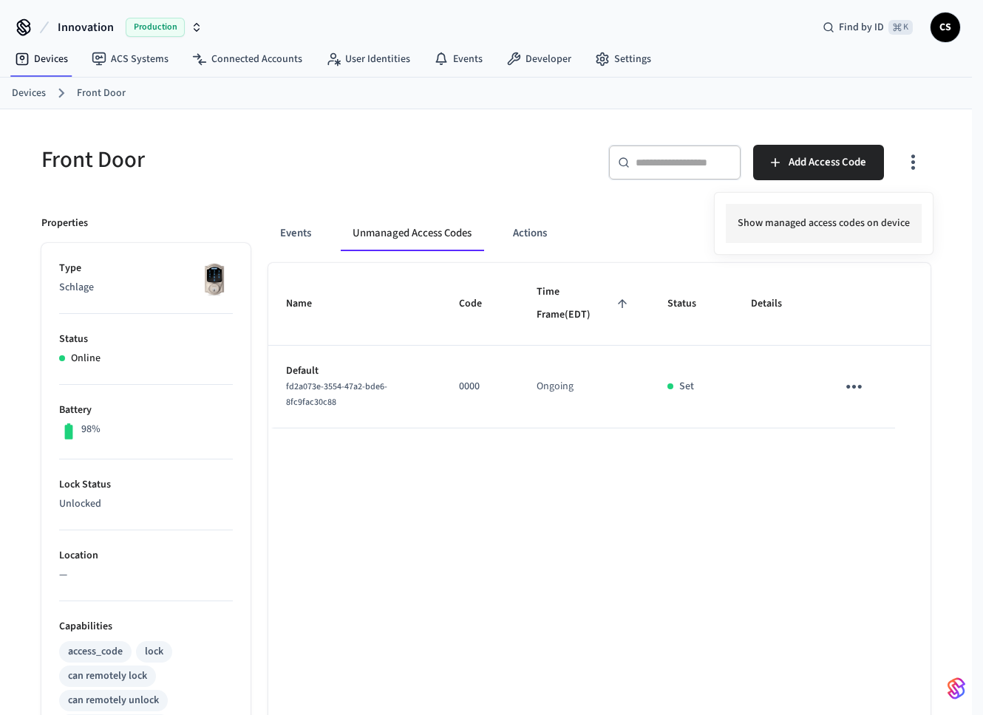
click at [824, 228] on li "Show managed access codes on device" at bounding box center [824, 223] width 196 height 39
